Goal: Use online tool/utility

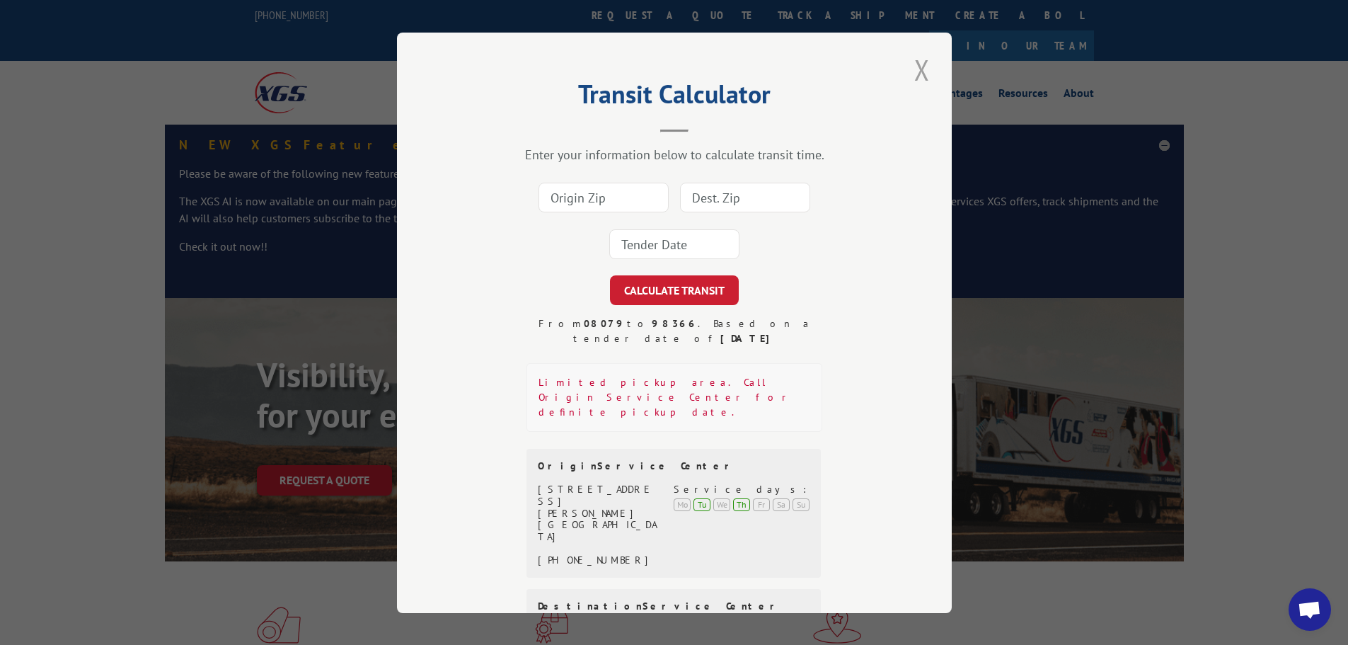
click at [894, 62] on button "Close modal" at bounding box center [922, 69] width 24 height 39
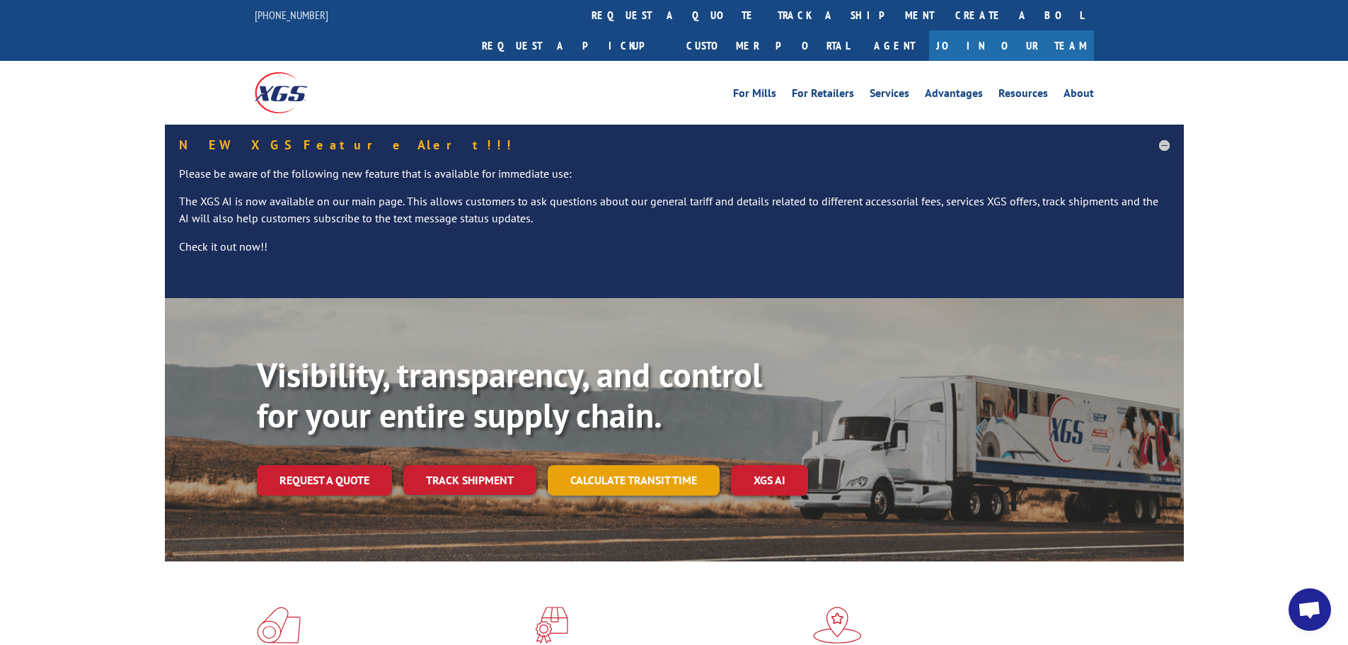
click at [621, 379] on link "Calculate transit time" at bounding box center [634, 480] width 172 height 30
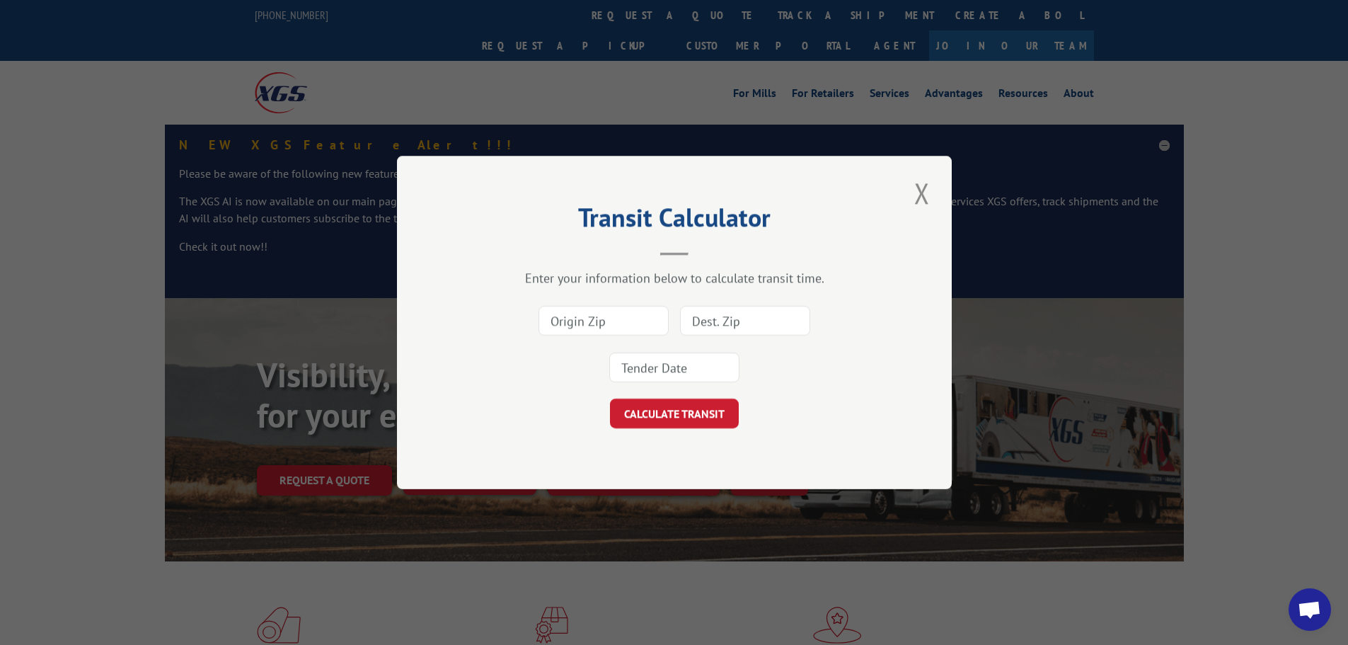
click at [575, 322] on input at bounding box center [603, 321] width 130 height 30
type input "30701"
drag, startPoint x: 725, startPoint y: 318, endPoint x: 905, endPoint y: 332, distance: 180.2
click at [725, 318] on input at bounding box center [745, 321] width 130 height 30
type input "92110"
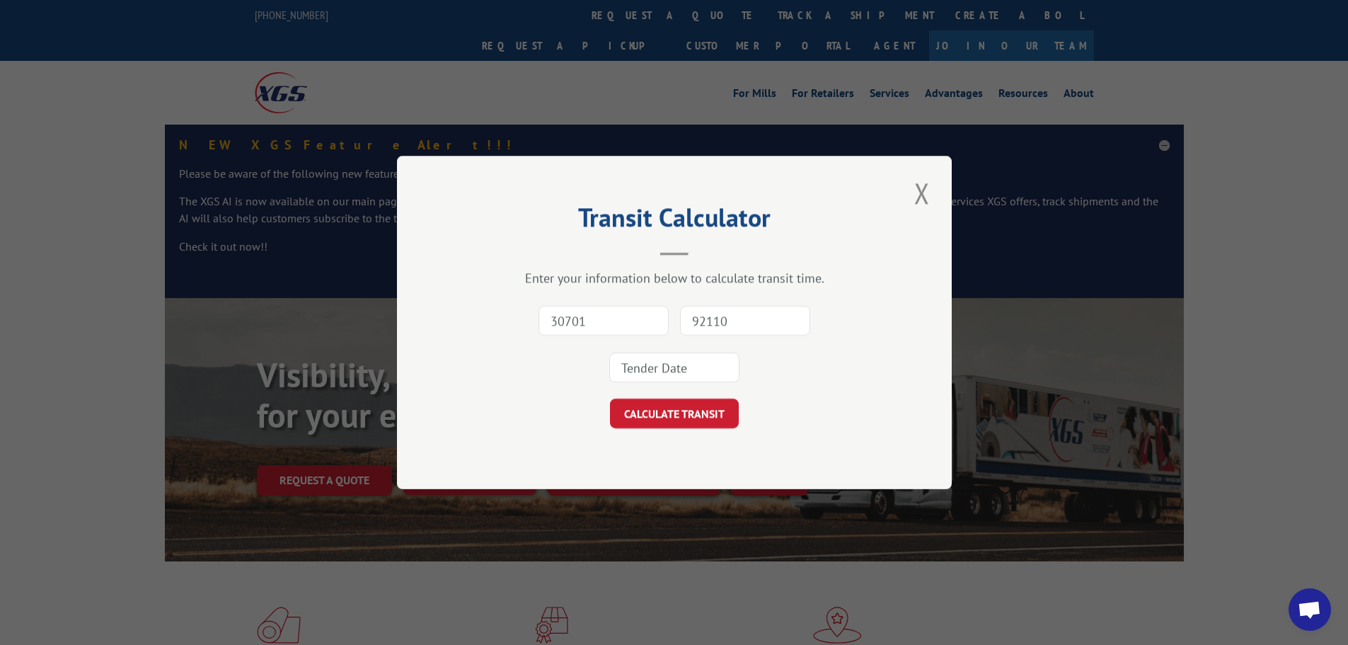
click at [666, 371] on input at bounding box center [674, 367] width 130 height 30
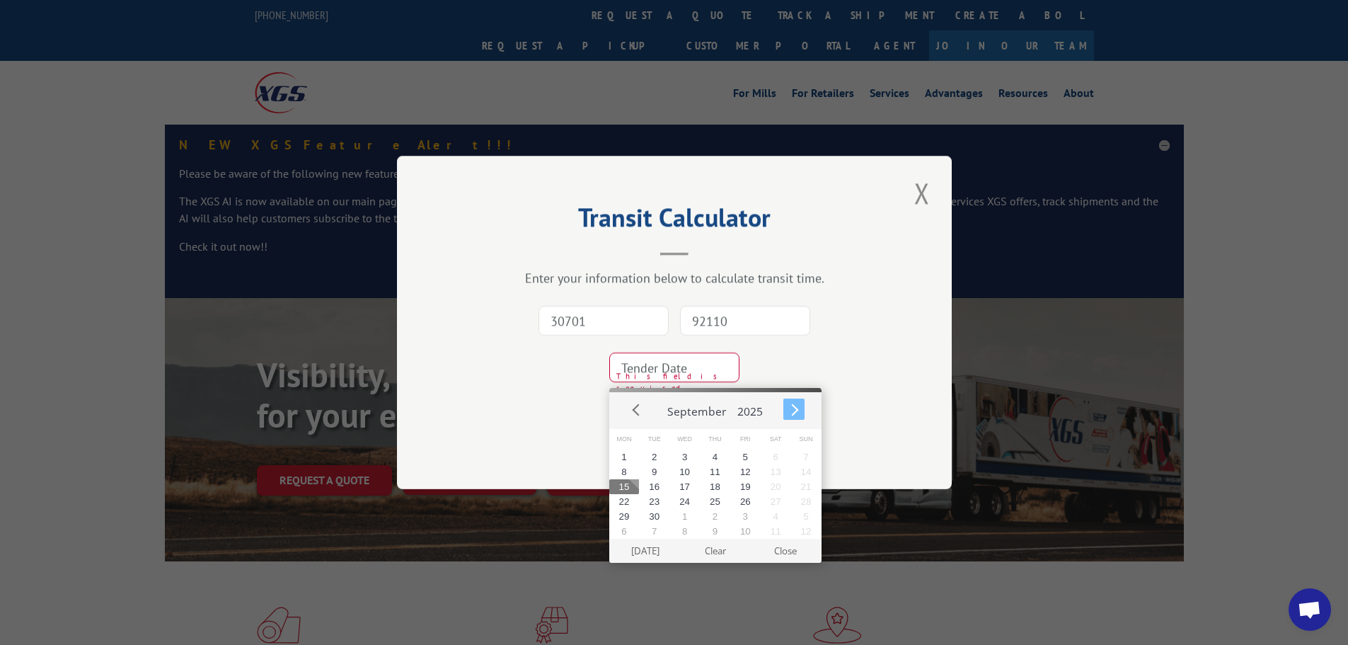
click at [792, 379] on button "Next" at bounding box center [793, 408] width 21 height 21
click at [681, 379] on button "5" at bounding box center [684, 471] width 30 height 15
type input "[DATE]"
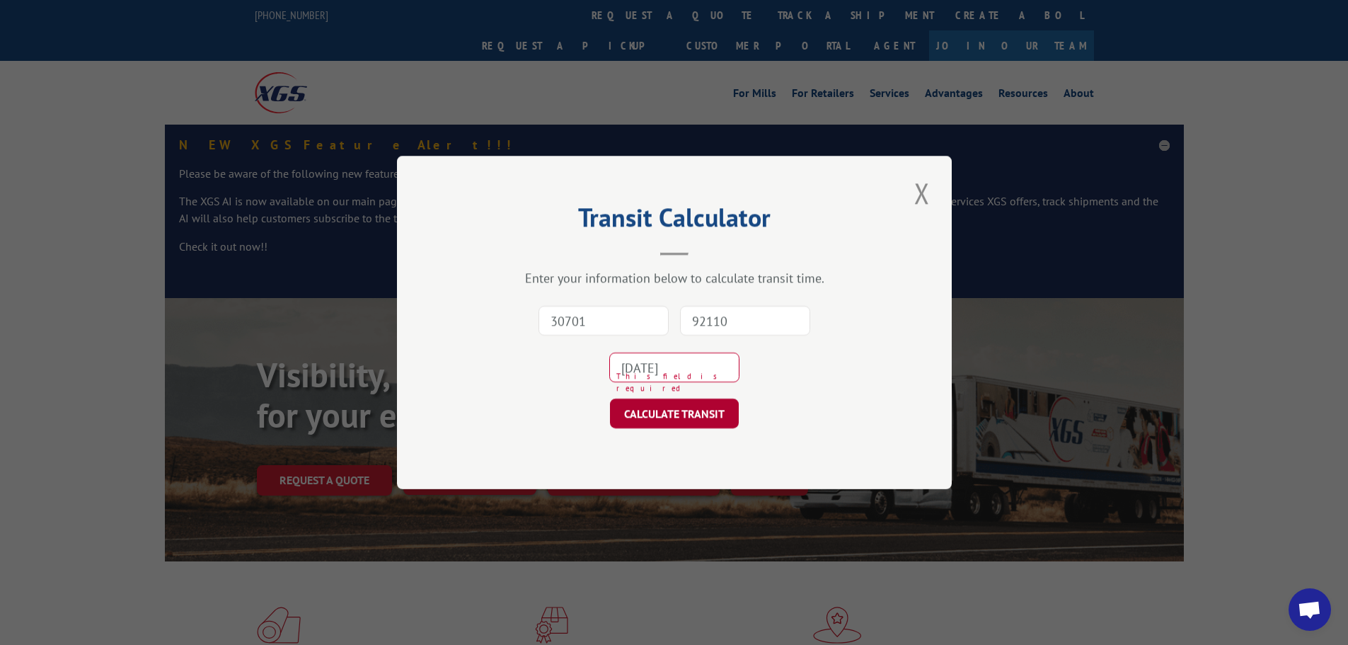
click at [665, 379] on button "CALCULATE TRANSIT" at bounding box center [674, 413] width 129 height 30
